Goal: Find specific page/section: Find specific page/section

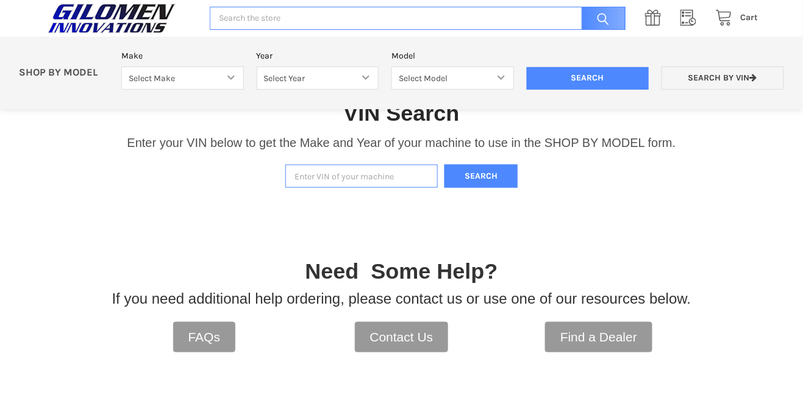
click at [347, 171] on input "Enter VIN of your machine" at bounding box center [361, 177] width 152 height 24
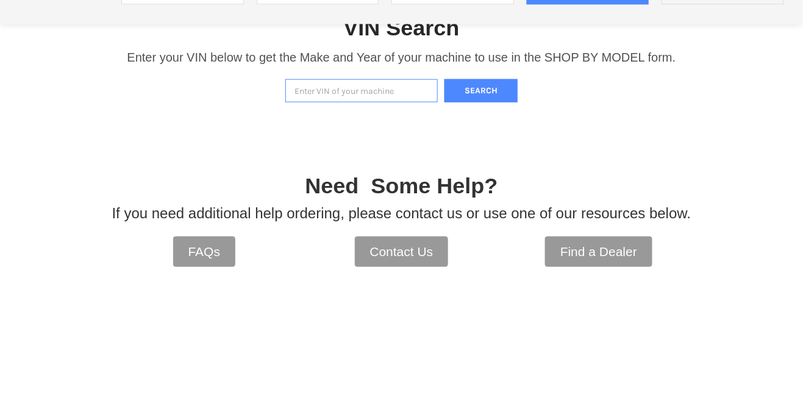
scroll to position [253, 0]
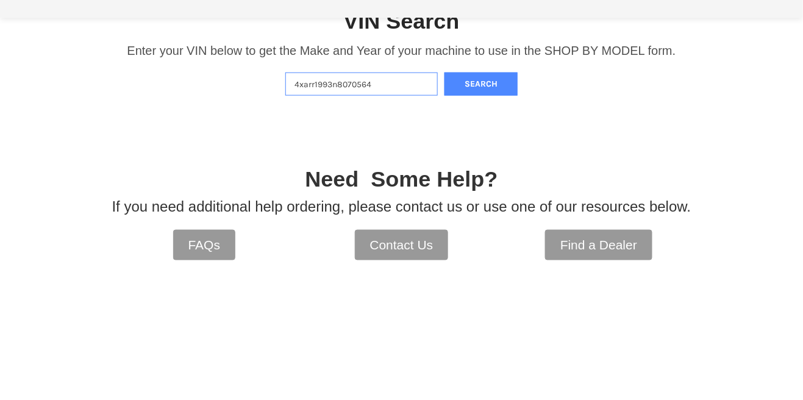
type input "4xarr1993n8070564"
click at [493, 177] on button "Search" at bounding box center [481, 176] width 73 height 24
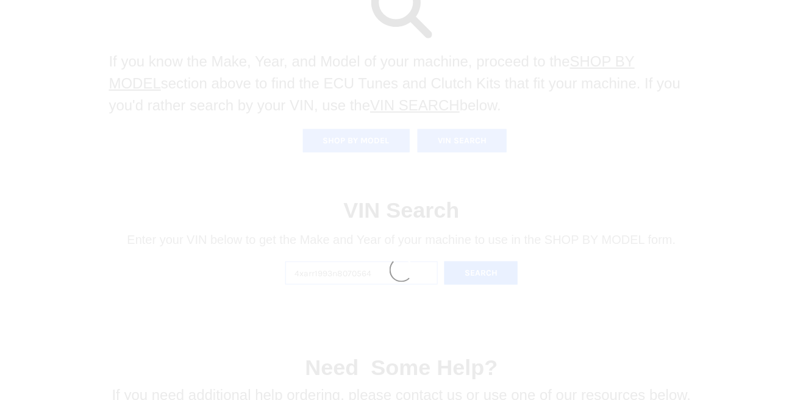
scroll to position [254, 0]
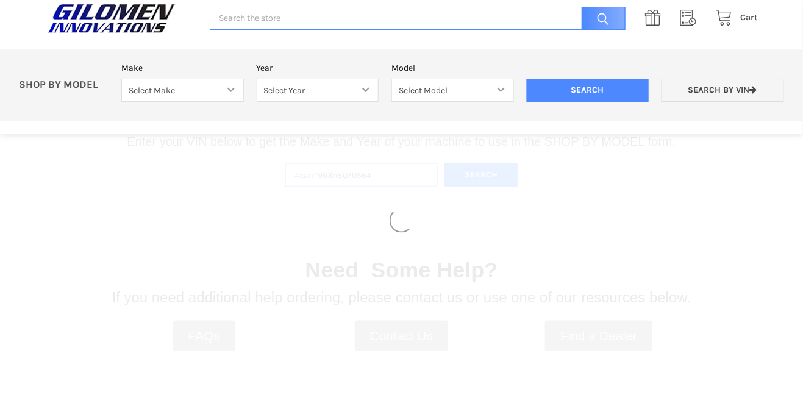
select select "330"
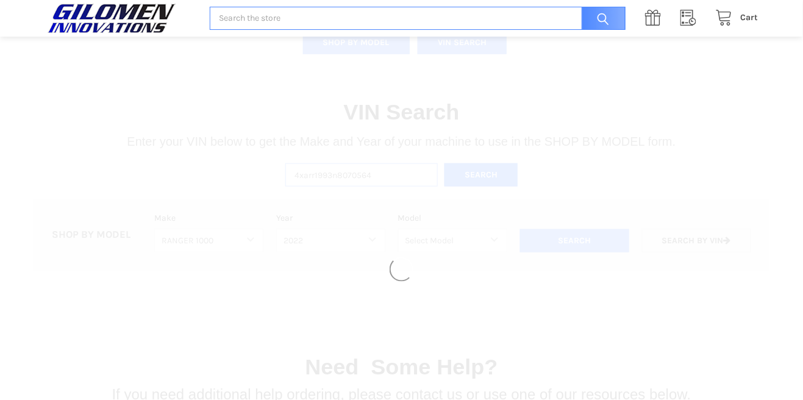
select select "493"
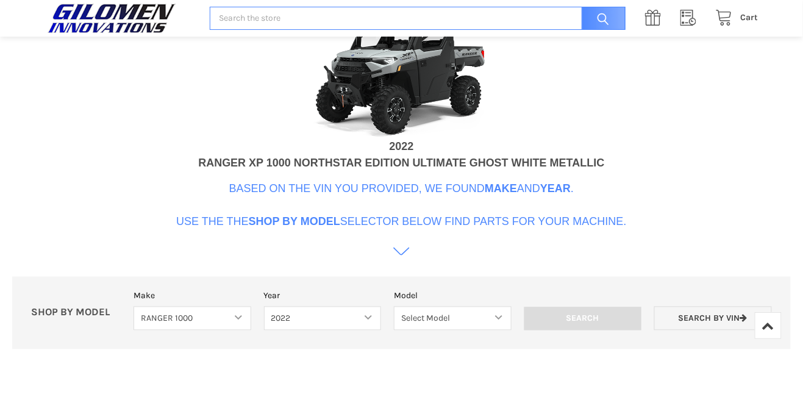
scroll to position [545, 0]
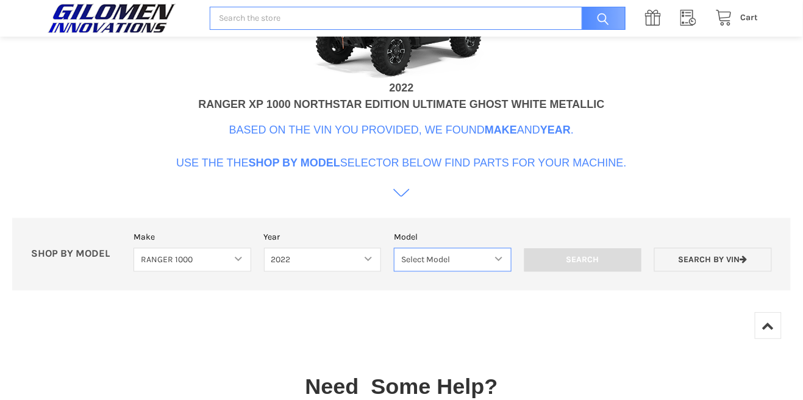
click at [457, 268] on select "Select Model Ranger 1000 Basic 61 HP SOHC Ranger 1000 Crew Basic 61 HP SOHC Ran…" at bounding box center [453, 260] width 118 height 24
select select "497"
click at [394, 248] on select "Select Model Ranger 1000 Basic 61 HP SOHC Ranger 1000 Crew Basic 61 HP SOHC Ran…" at bounding box center [453, 260] width 118 height 24
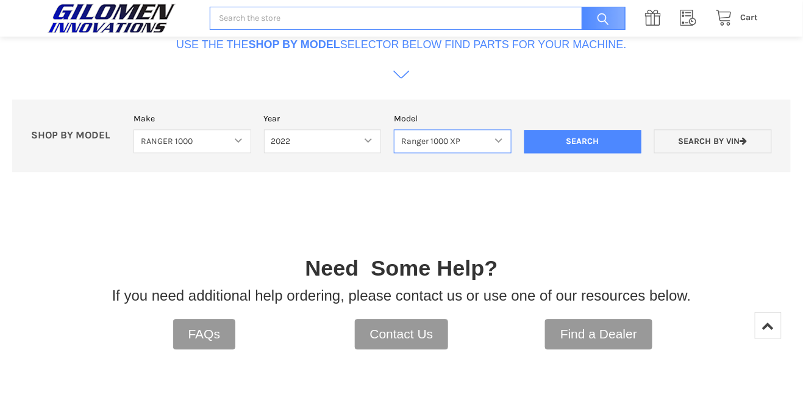
scroll to position [663, 0]
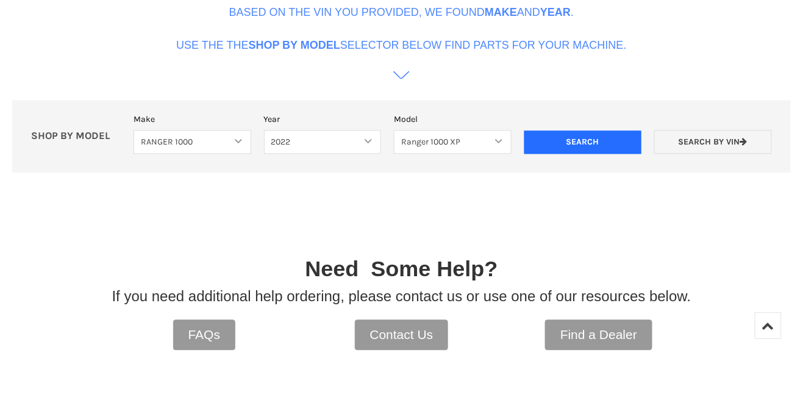
click at [599, 144] on input "Search" at bounding box center [583, 141] width 118 height 23
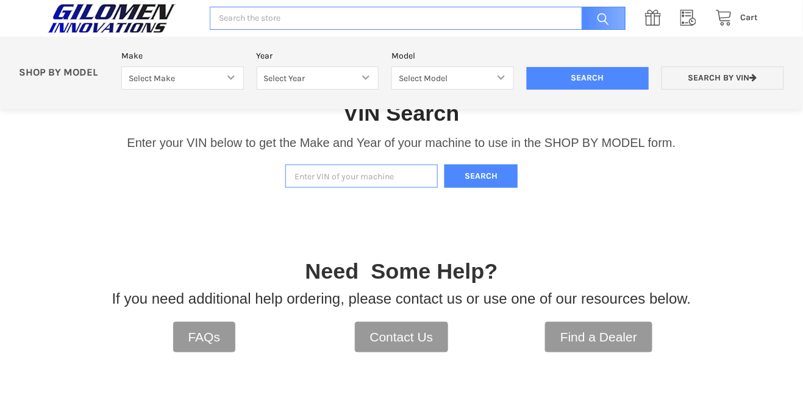
click at [363, 179] on input "Enter VIN of your machine" at bounding box center [361, 177] width 152 height 24
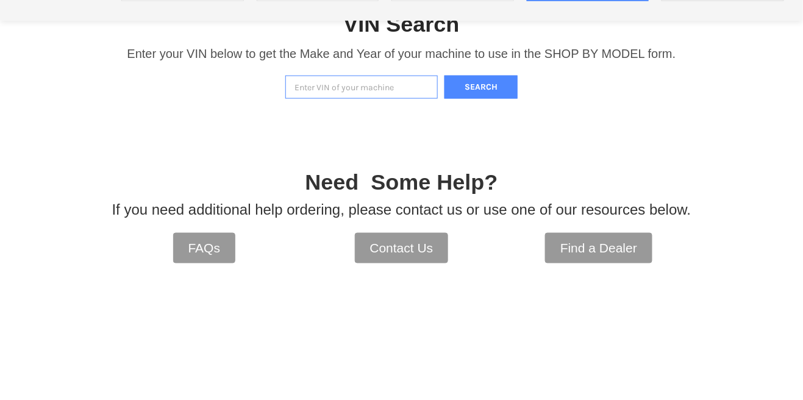
scroll to position [253, 0]
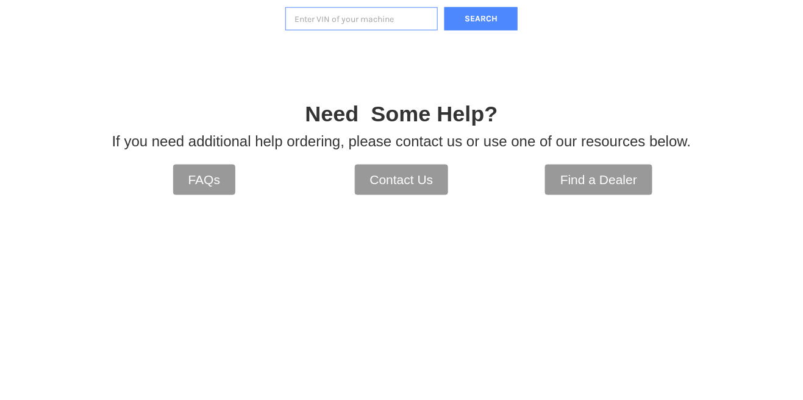
type input "4xarr1993n8070564"
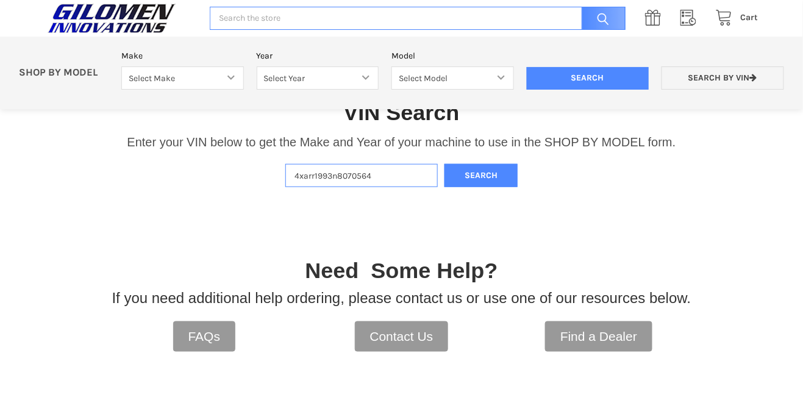
scroll to position [254, 0]
click at [493, 182] on button "Search" at bounding box center [481, 175] width 73 height 24
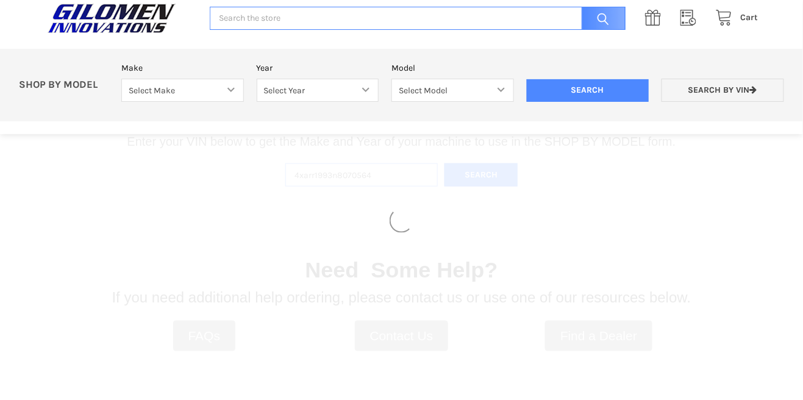
select select "330"
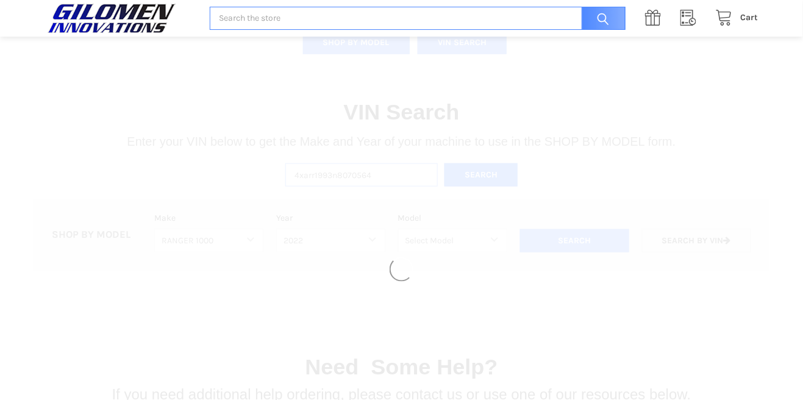
select select "493"
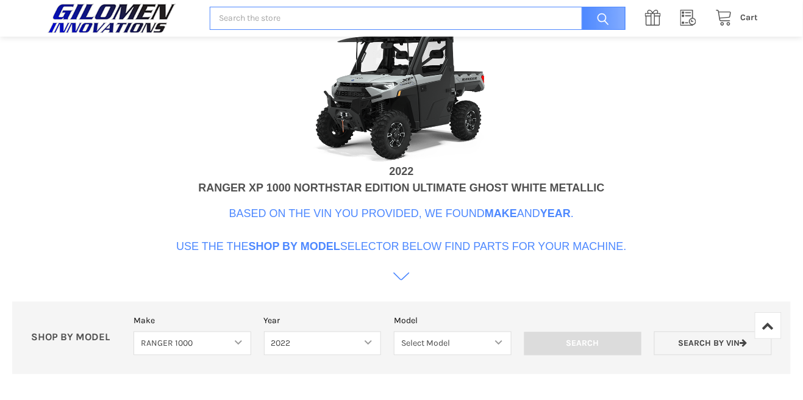
scroll to position [463, 0]
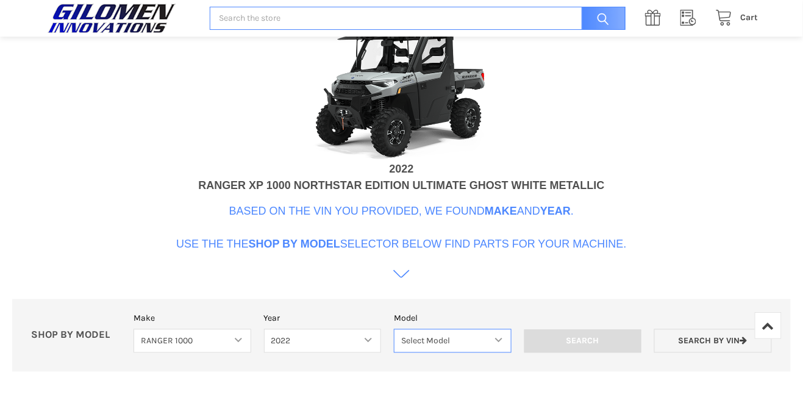
click at [472, 349] on select "Select Model Ranger 1000 Basic 61 HP SOHC Ranger 1000 Crew Basic 61 HP SOHC Ran…" at bounding box center [453, 341] width 118 height 24
select select "509"
click at [394, 329] on select "Select Model Ranger 1000 Basic 61 HP SOHC Ranger 1000 Crew Basic 61 HP SOHC Ran…" at bounding box center [453, 341] width 118 height 24
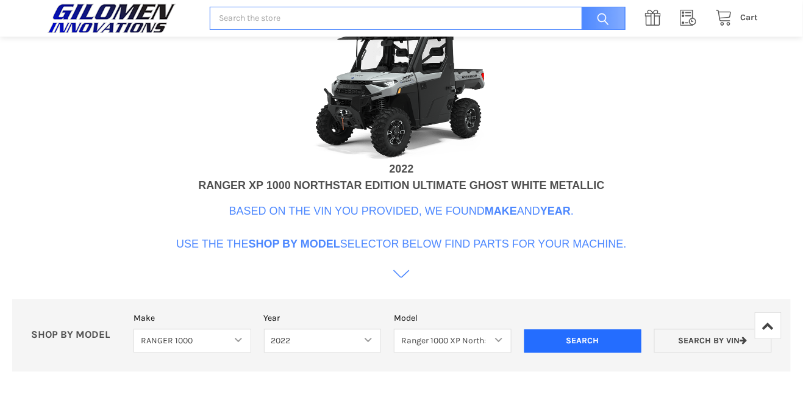
click at [610, 337] on input "Search" at bounding box center [583, 341] width 118 height 23
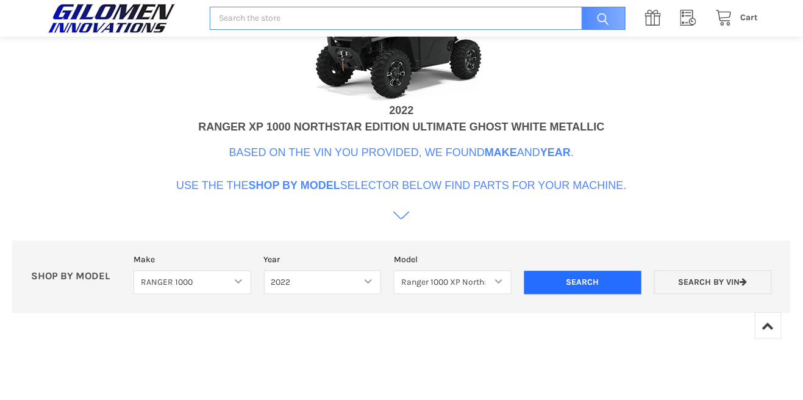
scroll to position [522, 0]
